Goal: Information Seeking & Learning: Learn about a topic

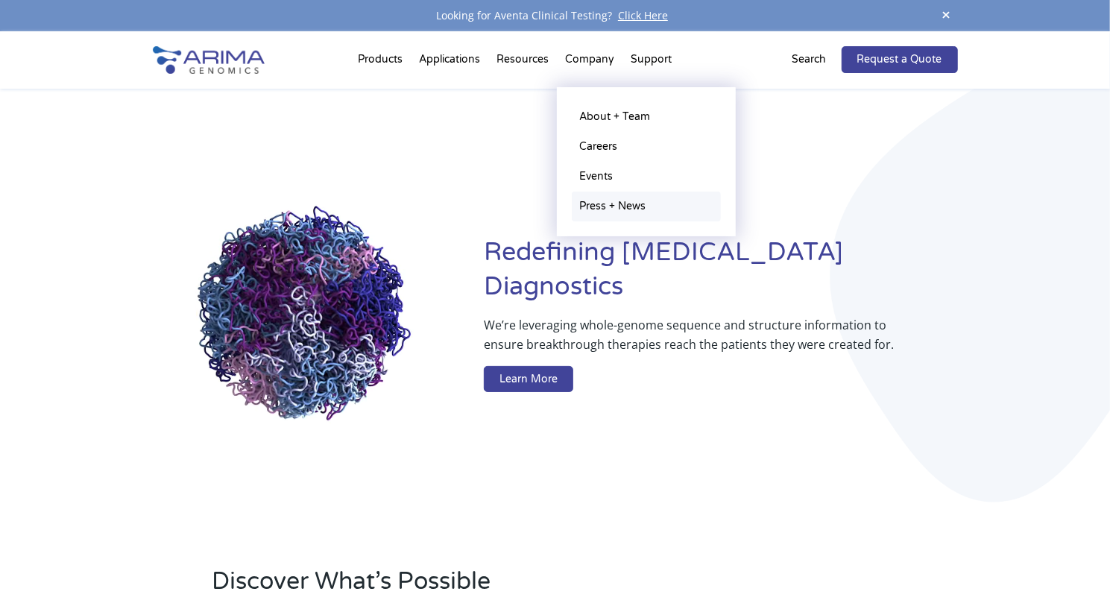
click at [603, 209] on link "Press + News" at bounding box center [646, 207] width 149 height 30
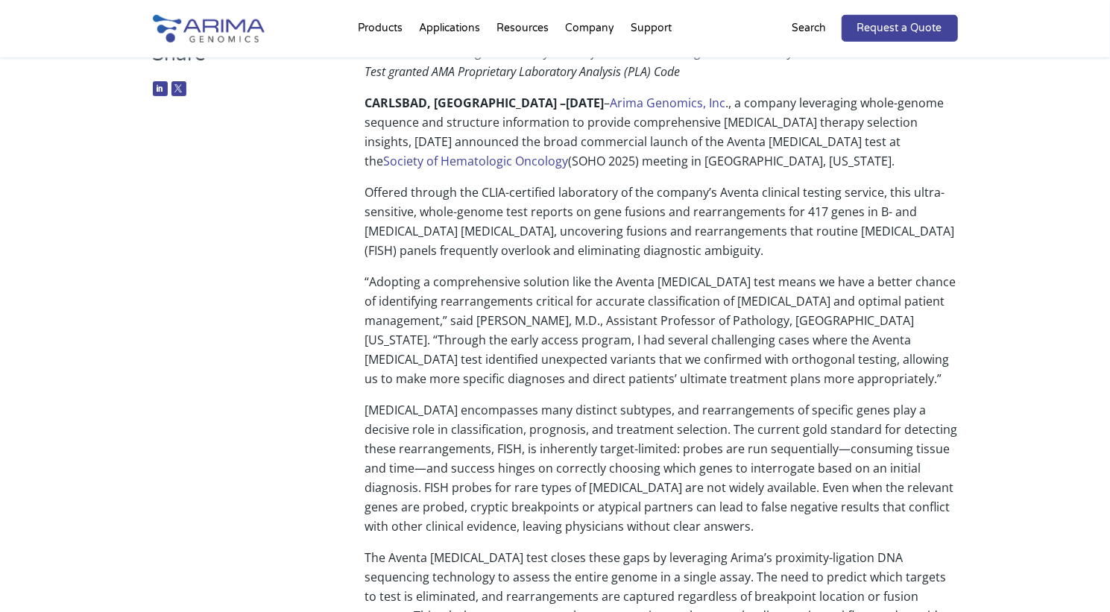
scroll to position [263, 0]
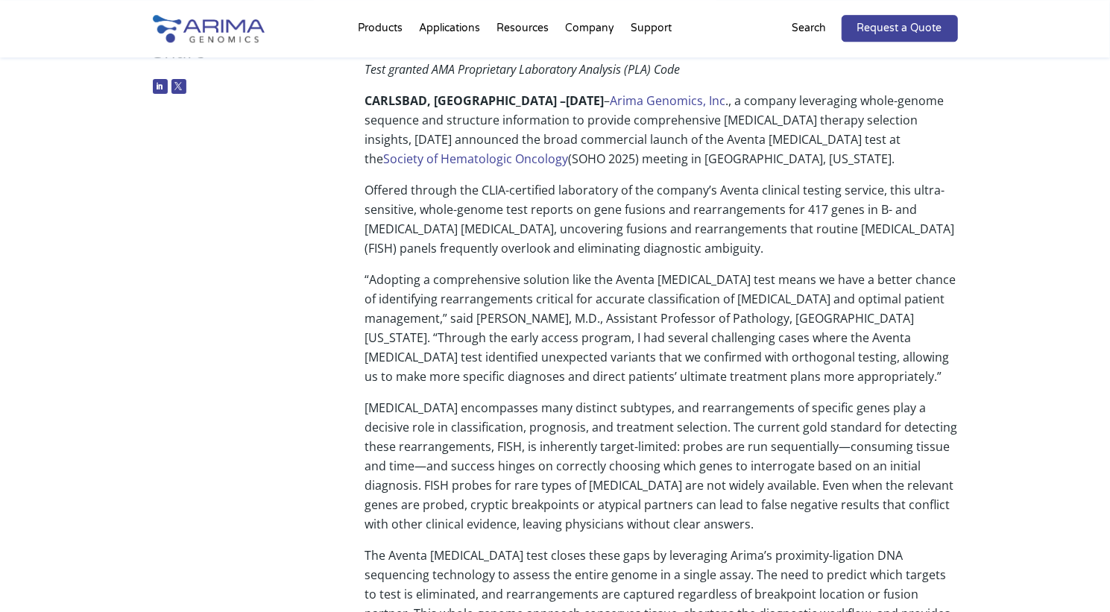
drag, startPoint x: 742, startPoint y: 525, endPoint x: 427, endPoint y: 537, distance: 314.8
click at [427, 546] on p "The Aventa Lymphoma test closes these gaps by leveraging Arima’s proximity-liga…" at bounding box center [661, 600] width 593 height 109
copy p "proximity-ligation DNA sequencing technology"
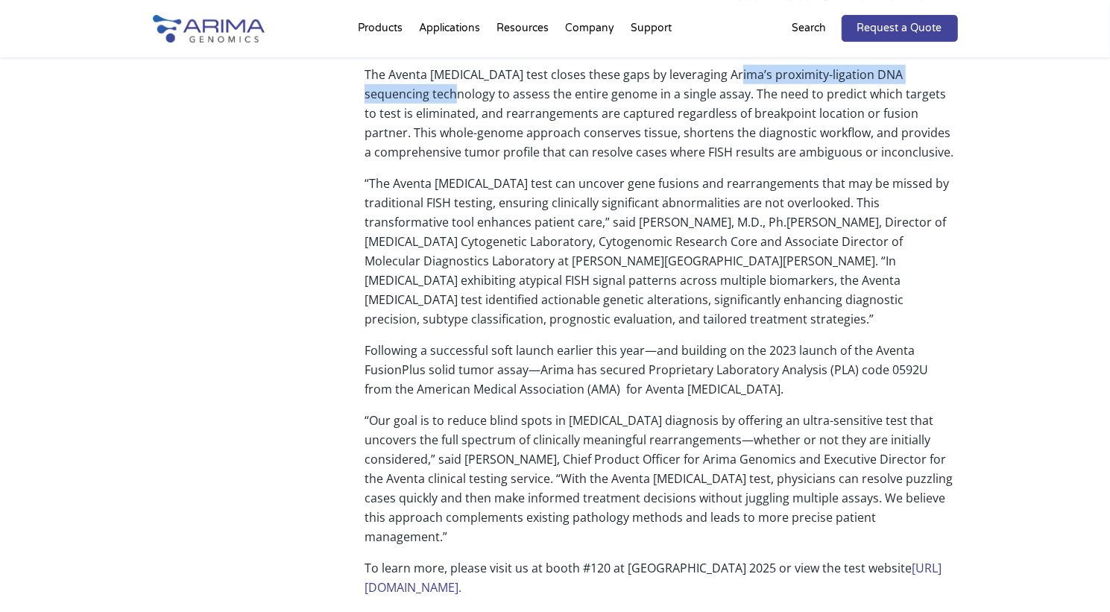
scroll to position [810, 0]
